Goal: Task Accomplishment & Management: Manage account settings

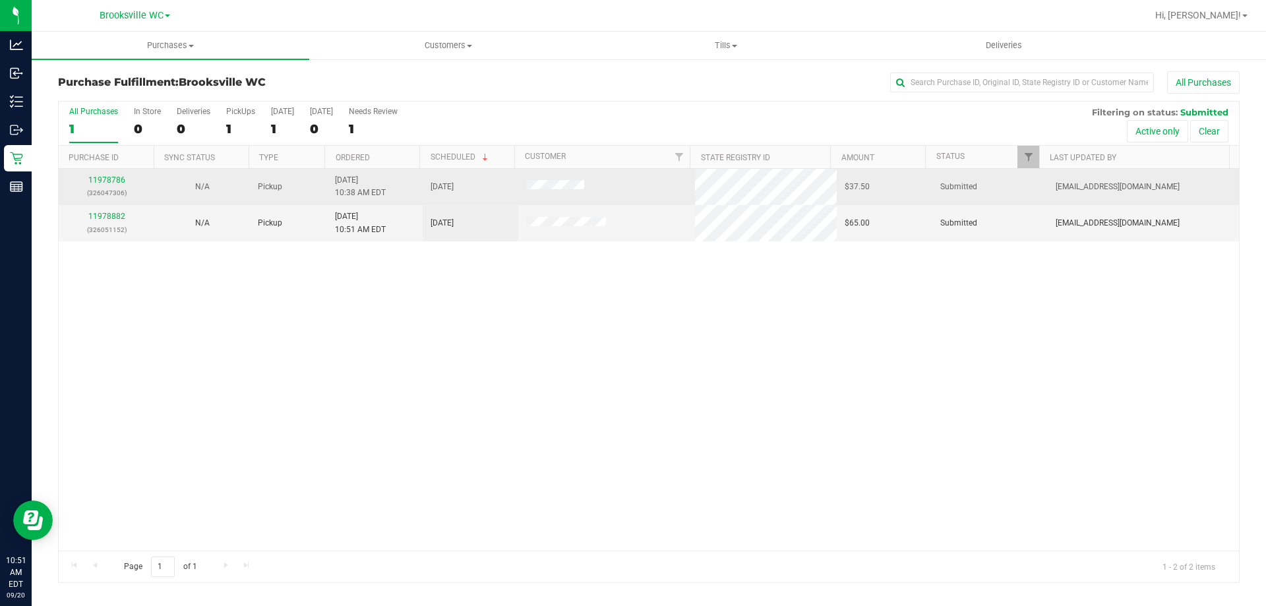
click at [138, 177] on div "11978786 (326047306)" at bounding box center [107, 186] width 80 height 25
click at [99, 179] on link "11978786" at bounding box center [106, 179] width 37 height 9
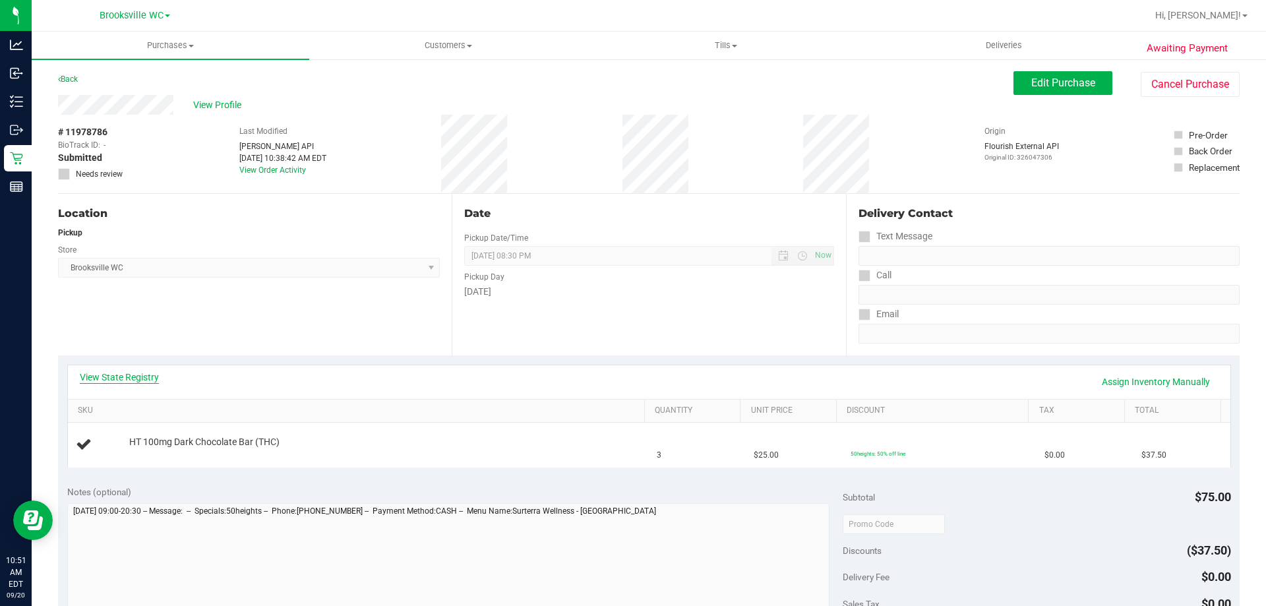
click at [123, 375] on link "View State Registry" at bounding box center [119, 377] width 79 height 13
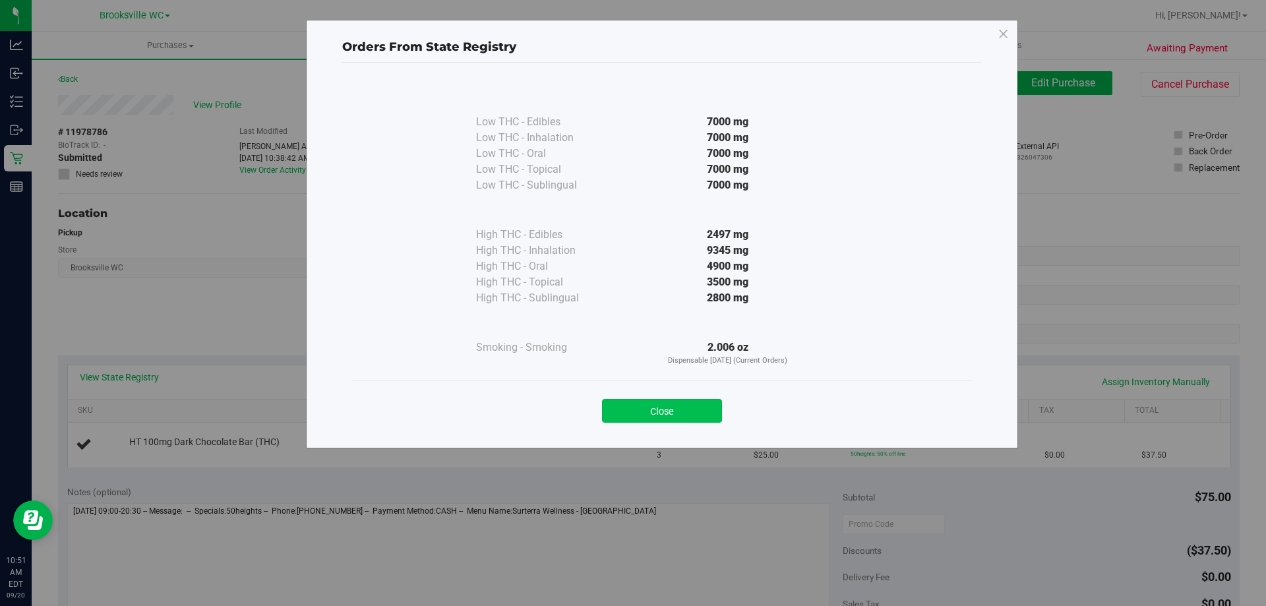
click at [677, 414] on button "Close" at bounding box center [662, 411] width 120 height 24
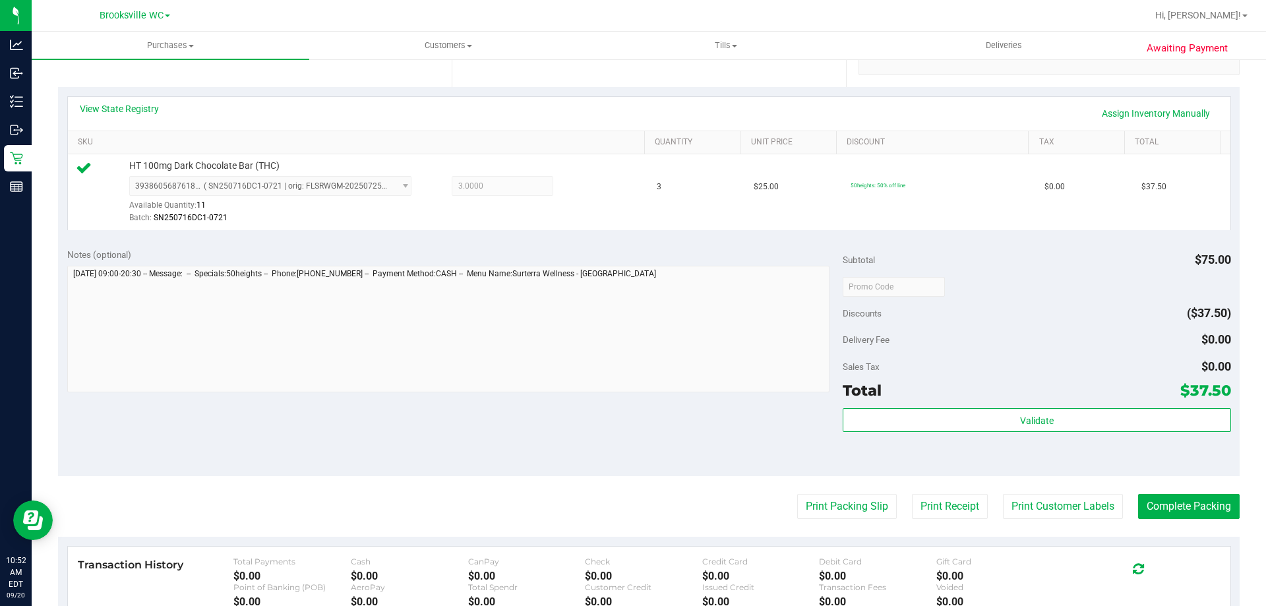
scroll to position [330, 0]
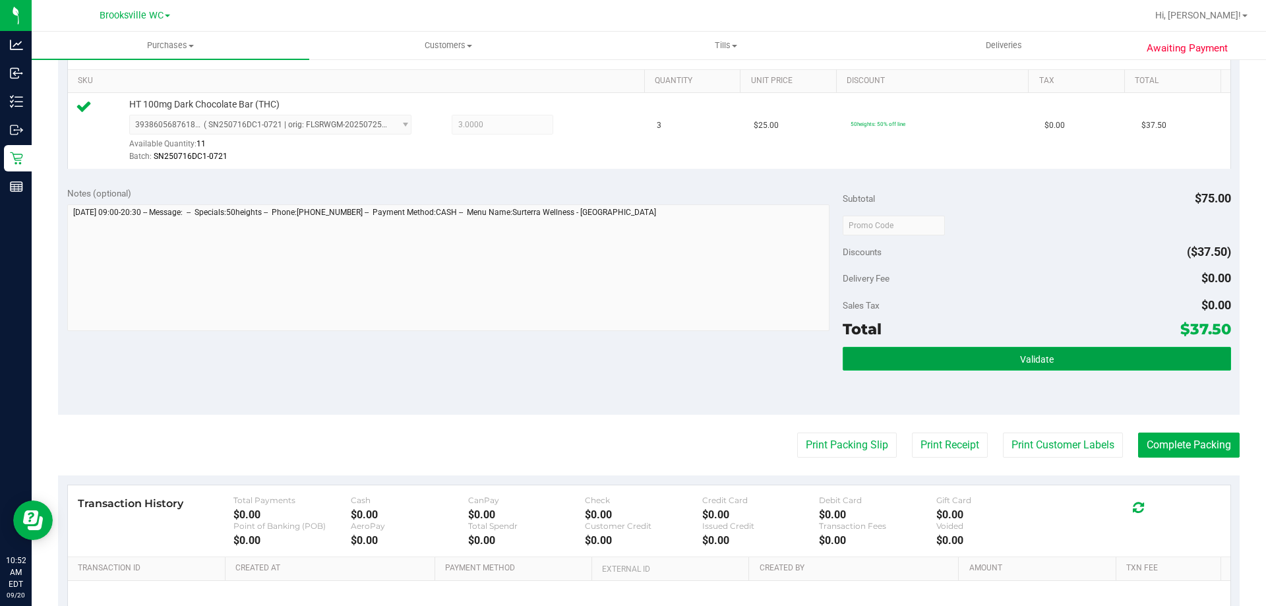
click at [989, 351] on button "Validate" at bounding box center [1037, 359] width 388 height 24
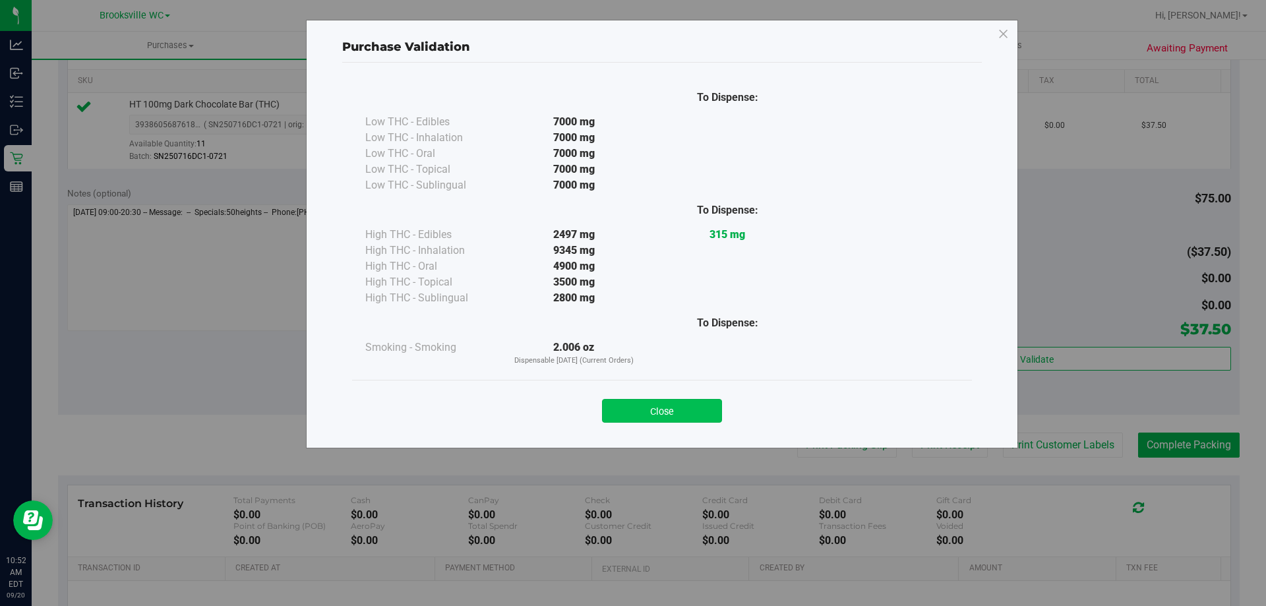
click at [662, 402] on button "Close" at bounding box center [662, 411] width 120 height 24
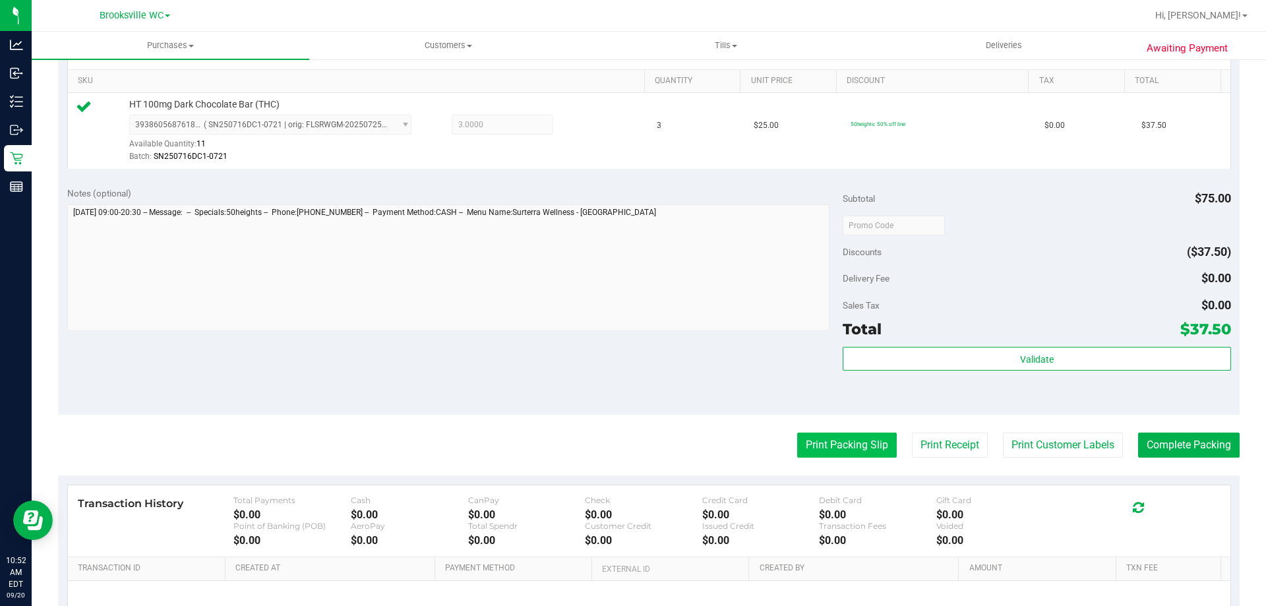
click at [802, 439] on button "Print Packing Slip" at bounding box center [847, 445] width 100 height 25
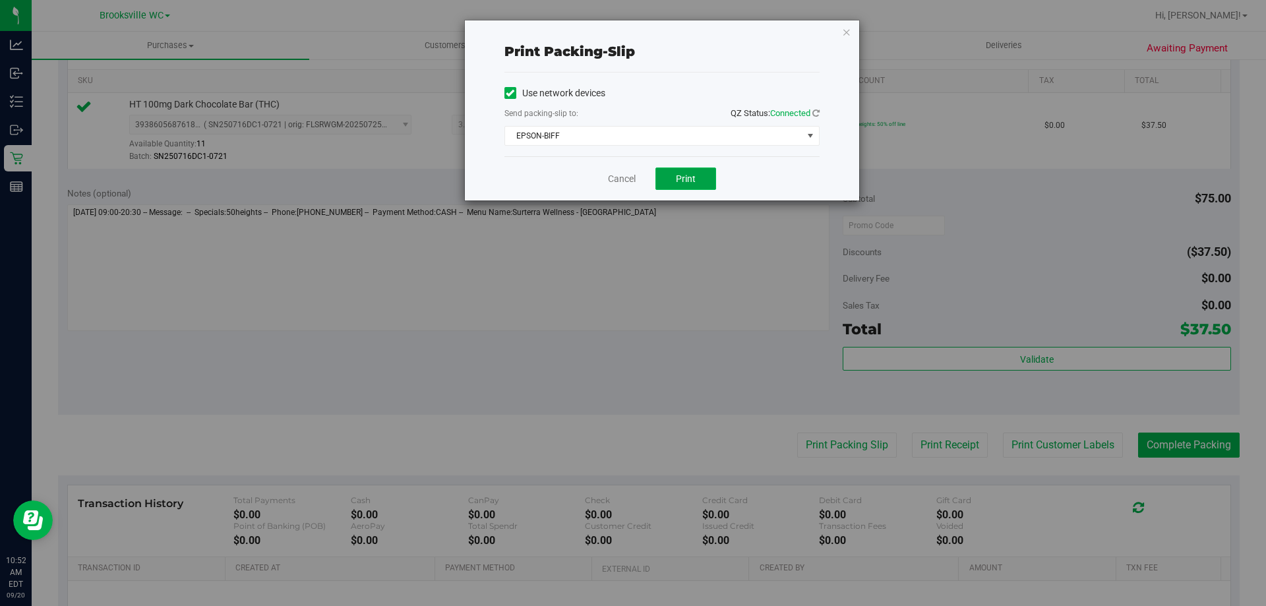
click at [713, 183] on button "Print" at bounding box center [685, 178] width 61 height 22
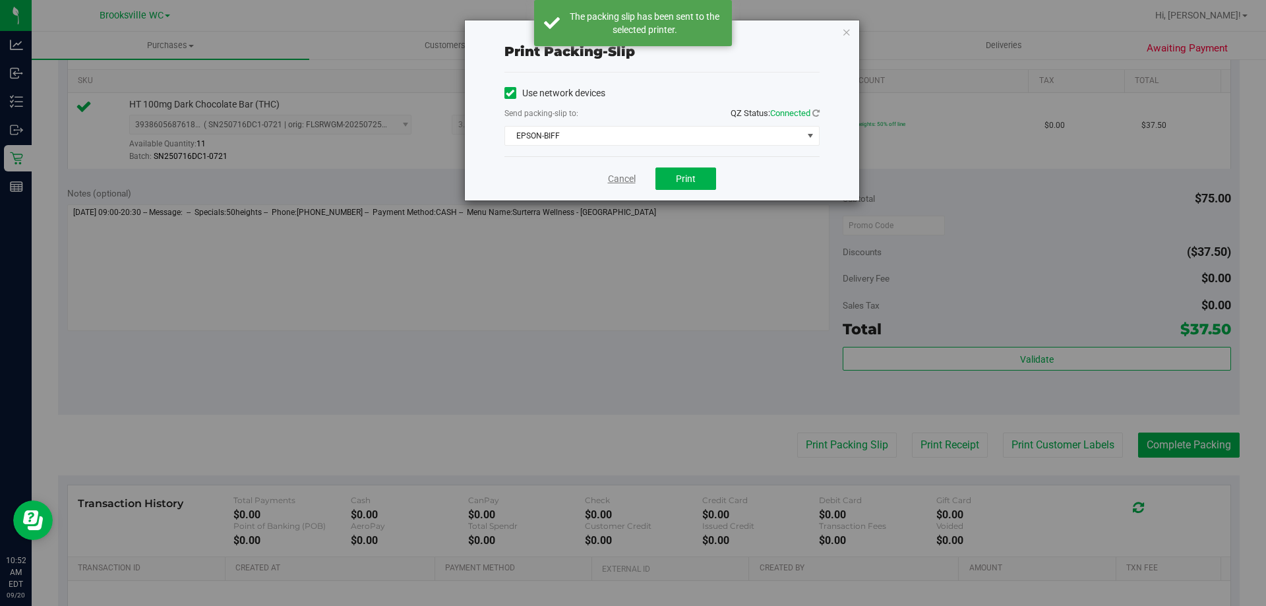
click at [620, 181] on link "Cancel" at bounding box center [622, 179] width 28 height 14
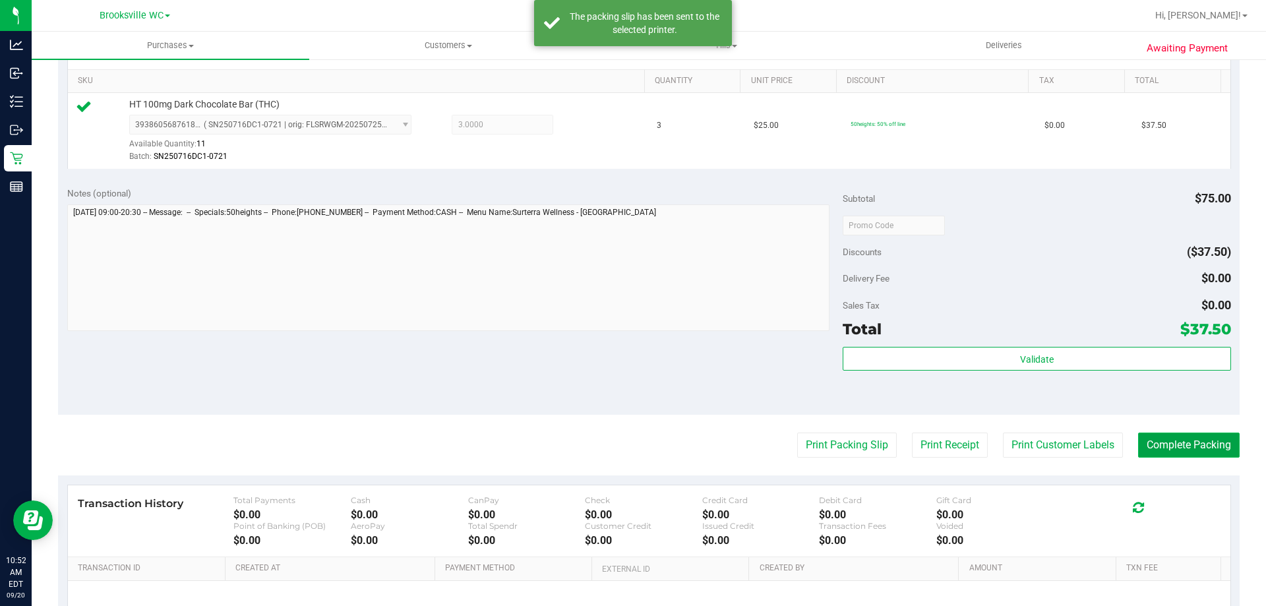
click at [1157, 451] on button "Complete Packing" at bounding box center [1189, 445] width 102 height 25
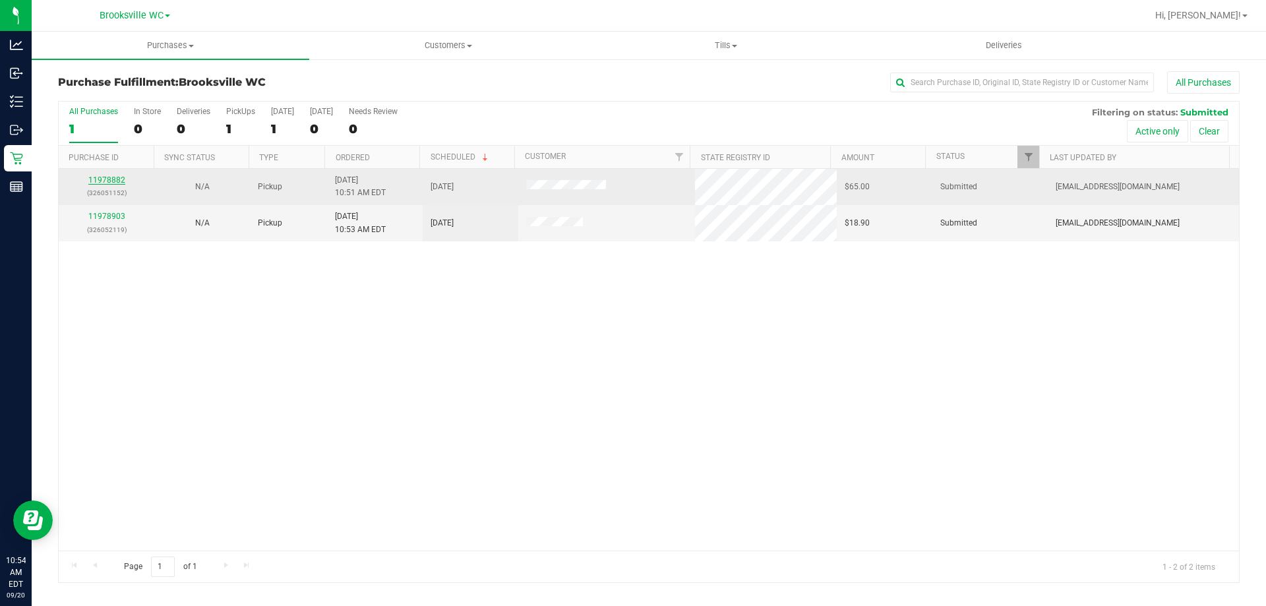
click at [112, 181] on link "11978882" at bounding box center [106, 179] width 37 height 9
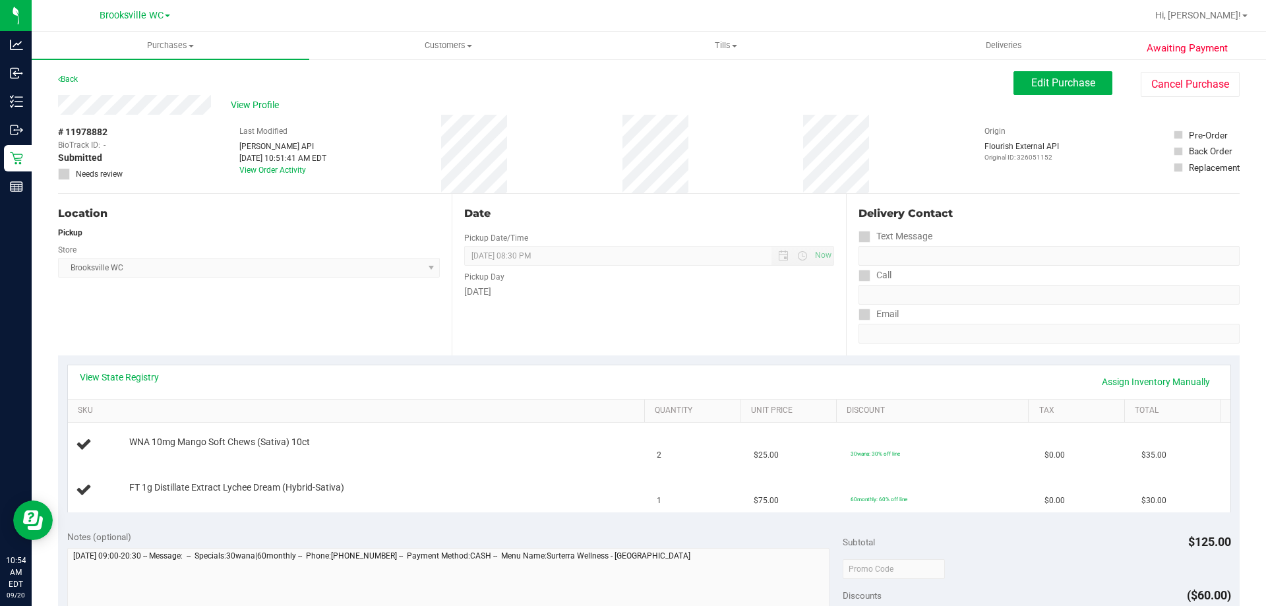
click at [421, 373] on div "View State Registry Assign Inventory Manually" at bounding box center [649, 382] width 1139 height 22
drag, startPoint x: 505, startPoint y: 380, endPoint x: 495, endPoint y: 377, distance: 11.3
click at [506, 379] on div "View State Registry Assign Inventory Manually" at bounding box center [649, 382] width 1139 height 22
click at [420, 383] on div "View State Registry Assign Inventory Manually" at bounding box center [649, 382] width 1139 height 22
click at [518, 383] on div "View State Registry Assign Inventory Manually" at bounding box center [649, 382] width 1139 height 22
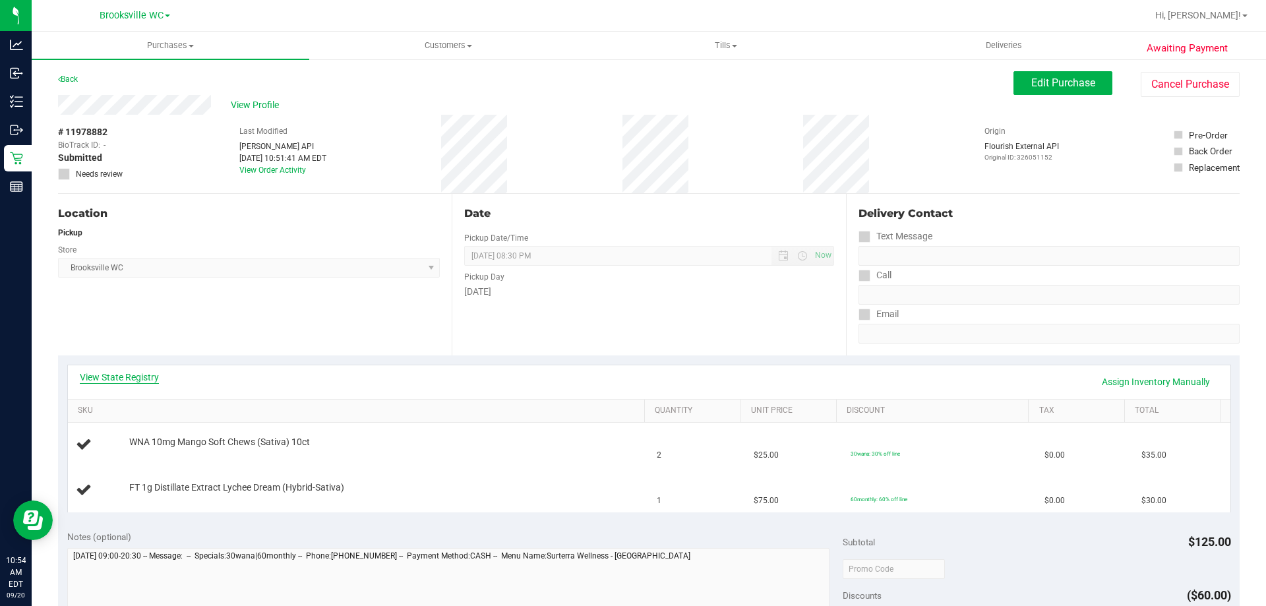
click at [111, 378] on link "View State Registry" at bounding box center [119, 377] width 79 height 13
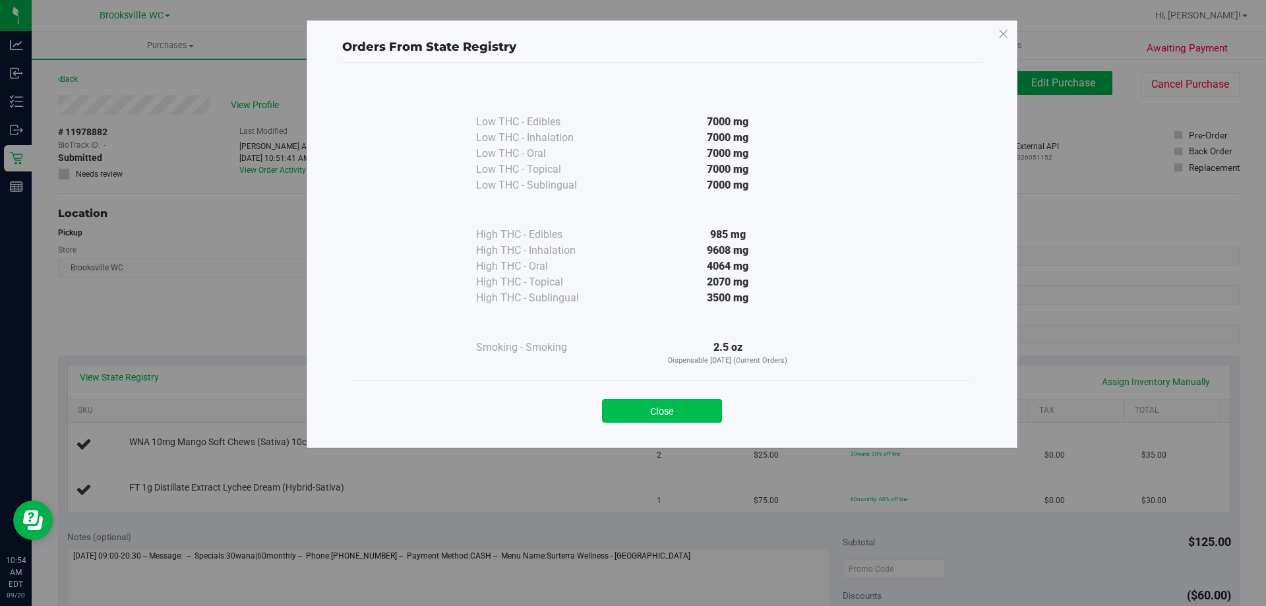
click at [707, 411] on button "Close" at bounding box center [662, 411] width 120 height 24
